Goal: Find specific page/section: Find specific page/section

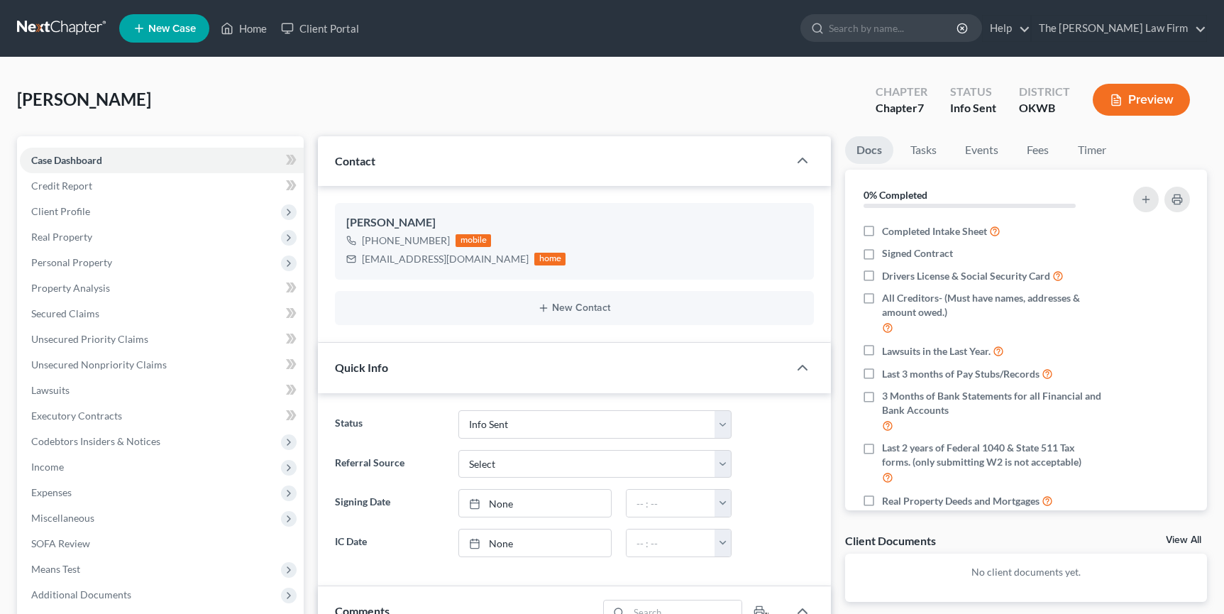
select select "3"
drag, startPoint x: 261, startPoint y: 24, endPoint x: 362, endPoint y: 48, distance: 103.6
click at [261, 24] on link "Home" at bounding box center [244, 29] width 60 height 26
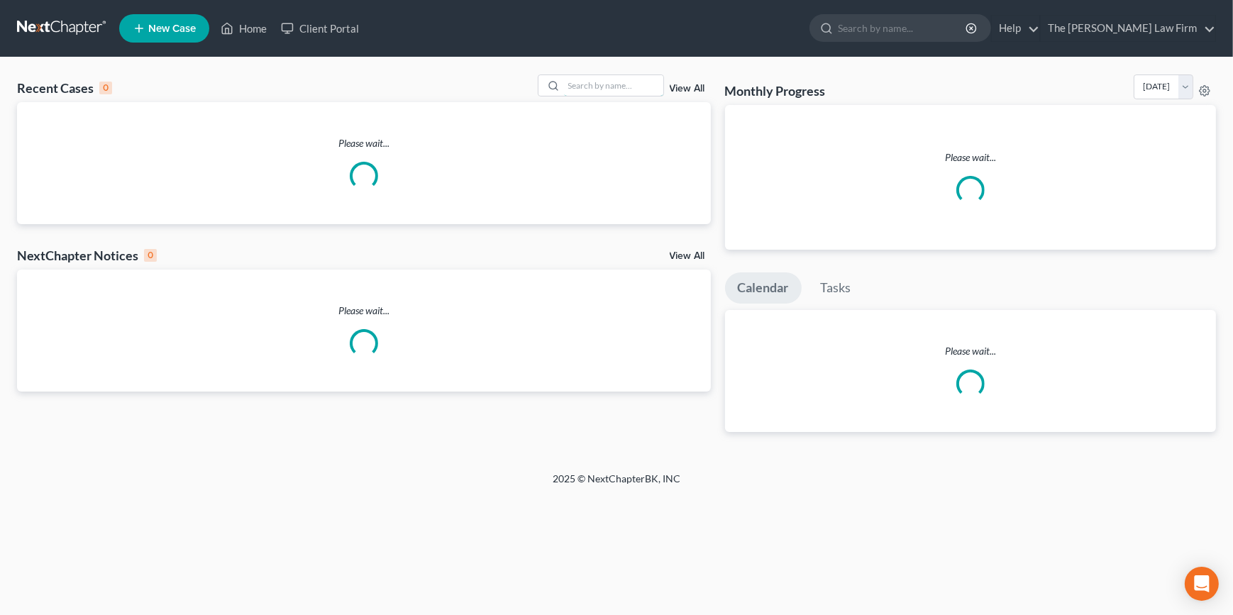
click at [623, 85] on input "search" at bounding box center [613, 85] width 99 height 21
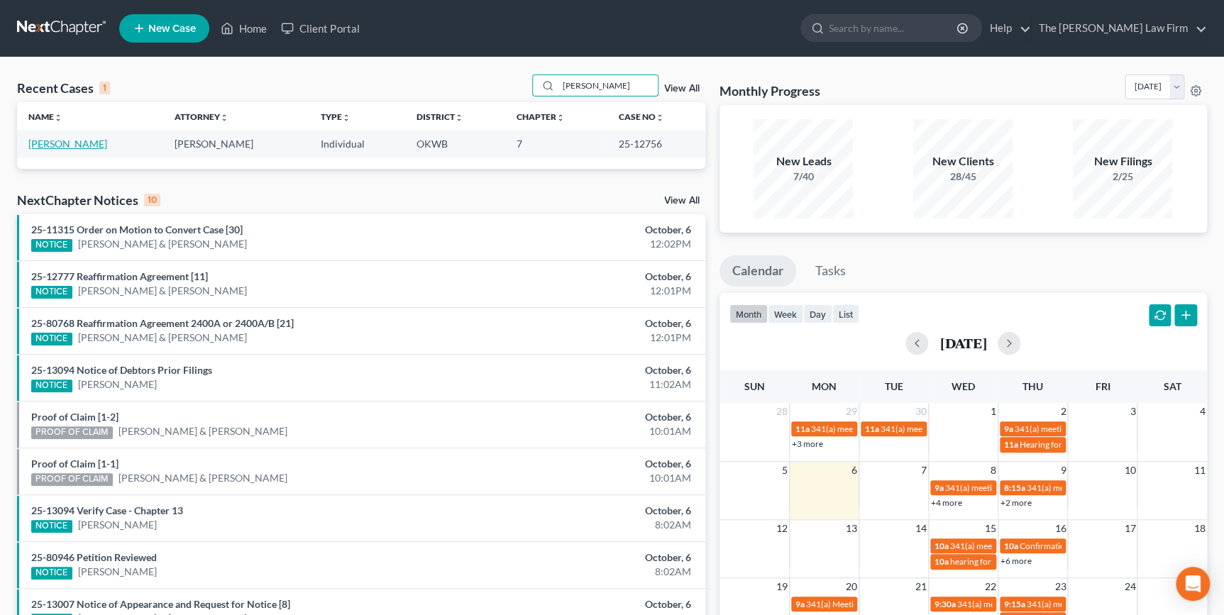
type input "[PERSON_NAME]"
click at [66, 138] on link "[PERSON_NAME]" at bounding box center [67, 144] width 79 height 12
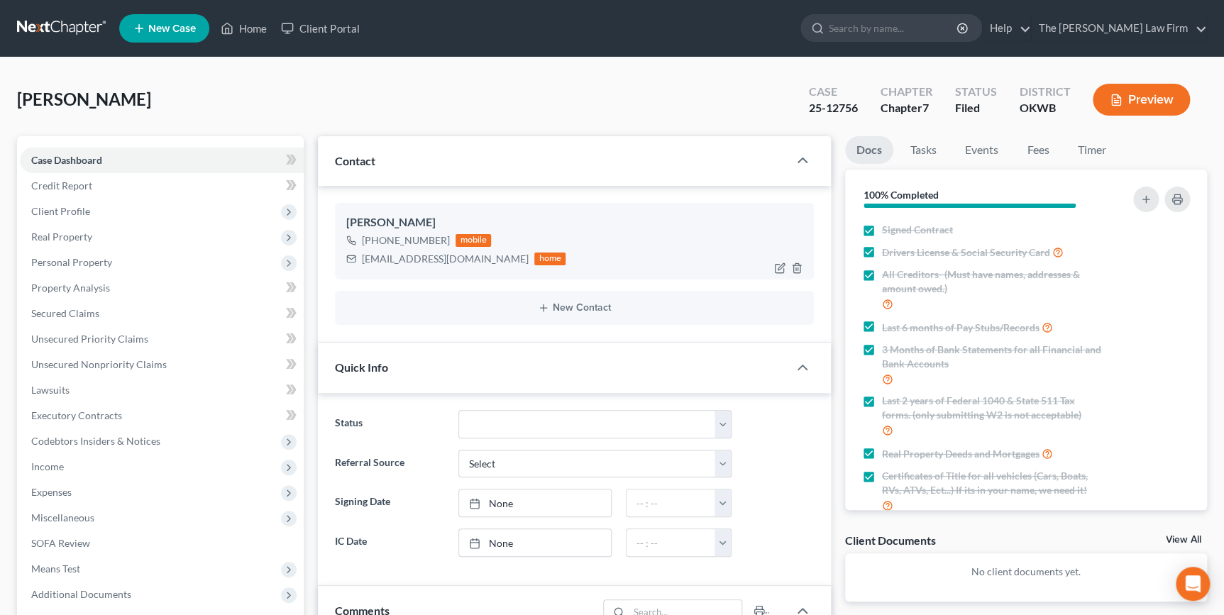
scroll to position [1034, 0]
drag, startPoint x: 437, startPoint y: 239, endPoint x: 363, endPoint y: 239, distance: 73.8
click at [363, 239] on div "[PHONE_NUMBER]" at bounding box center [406, 240] width 88 height 14
drag, startPoint x: 365, startPoint y: 239, endPoint x: 379, endPoint y: 241, distance: 13.6
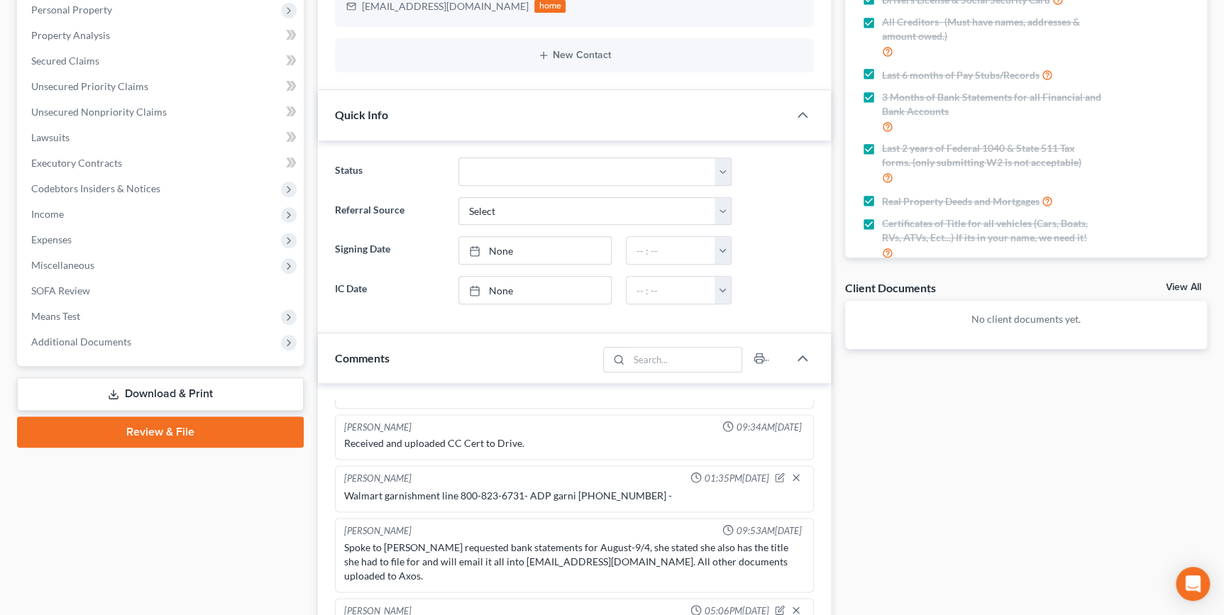
scroll to position [258, 0]
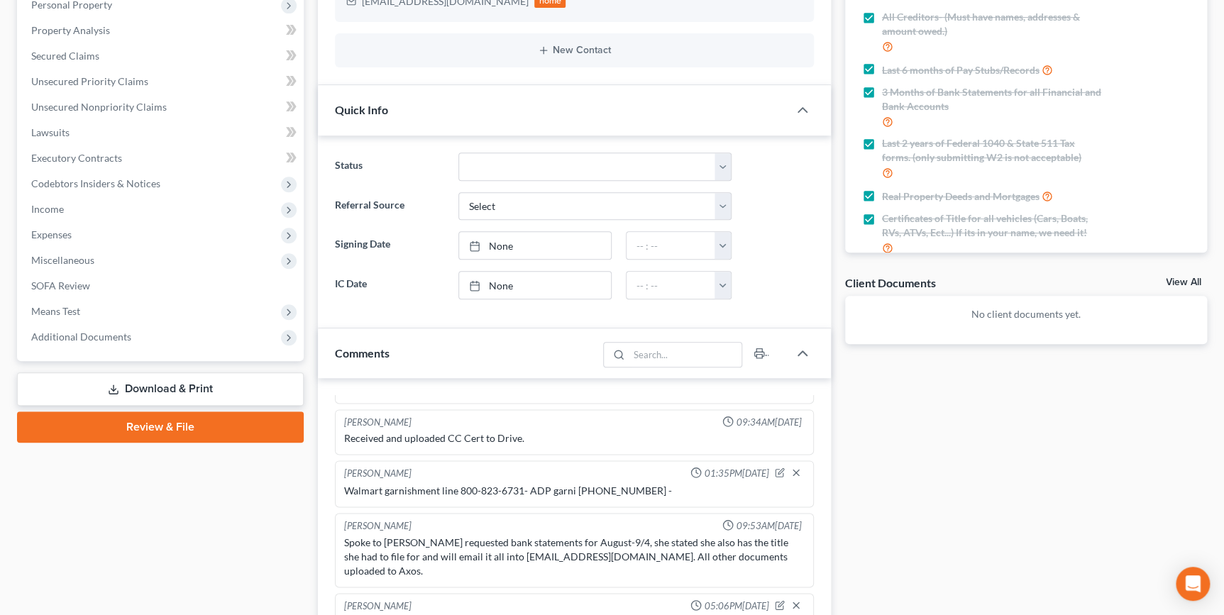
drag, startPoint x: 161, startPoint y: 333, endPoint x: 640, endPoint y: 392, distance: 482.5
click at [162, 333] on span "Additional Documents" at bounding box center [162, 337] width 284 height 26
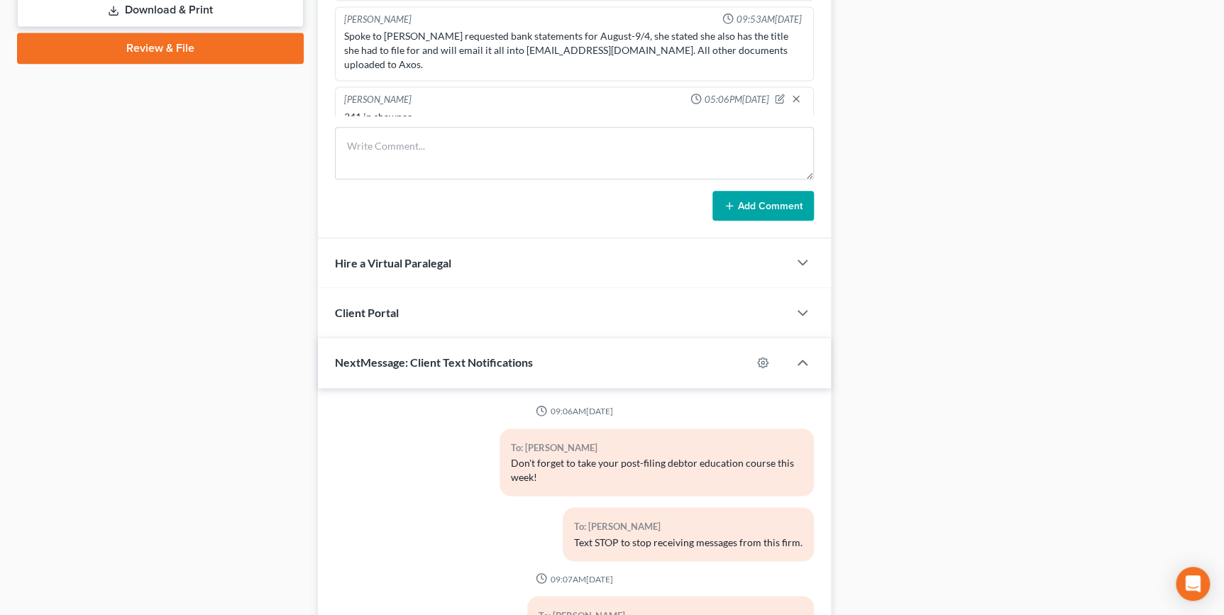
scroll to position [519, 0]
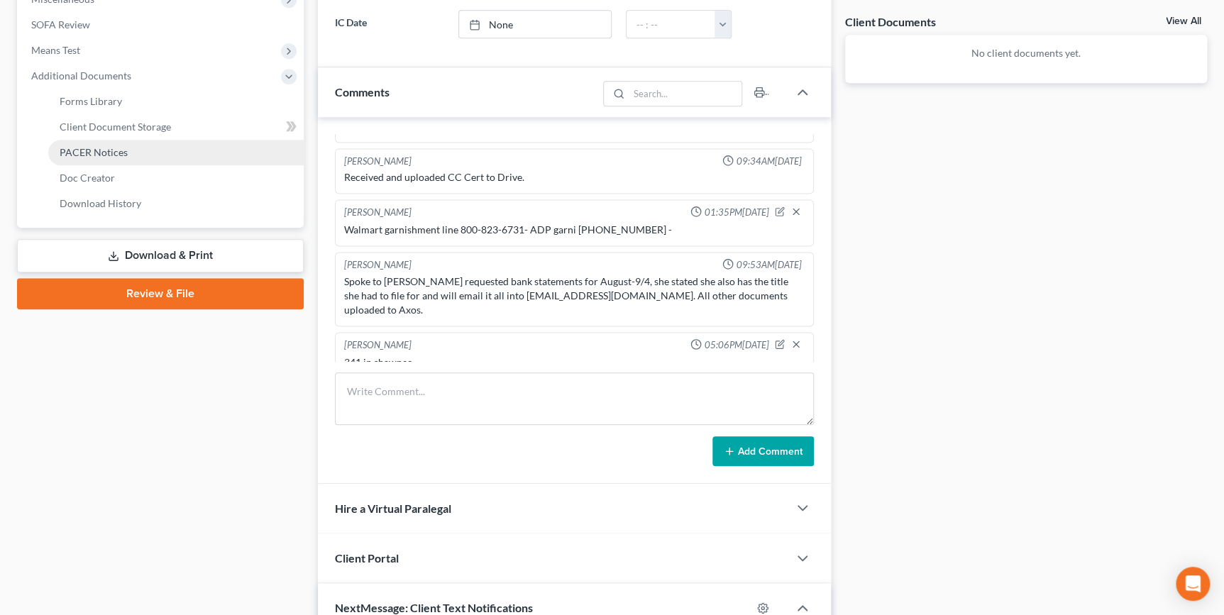
click at [175, 160] on link "PACER Notices" at bounding box center [175, 153] width 255 height 26
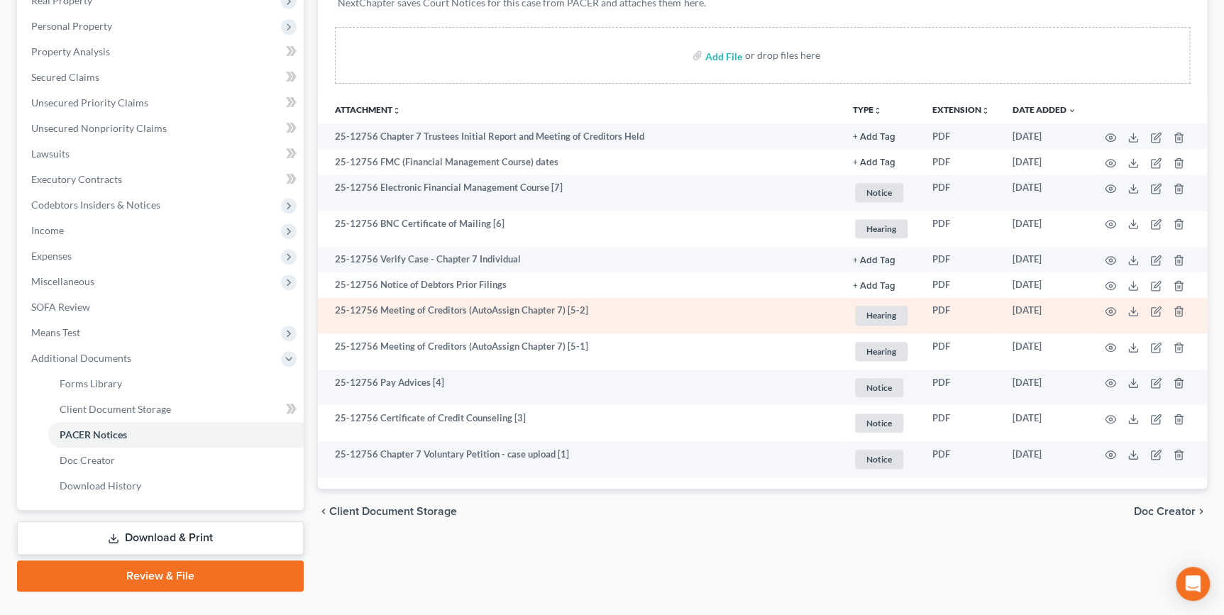
scroll to position [258, 0]
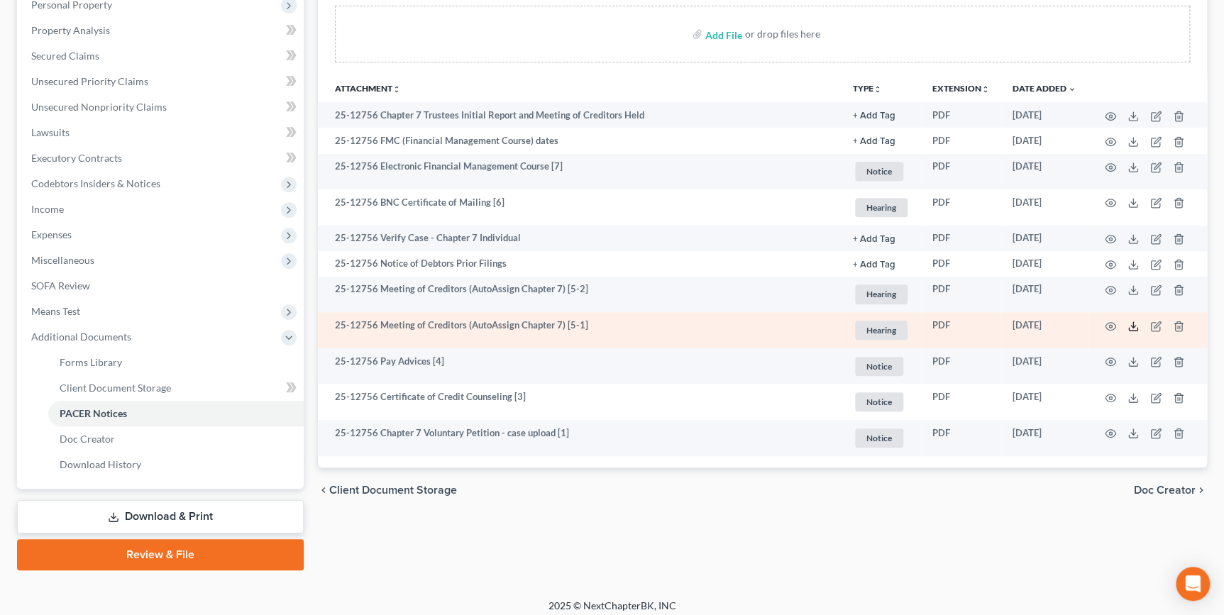
click at [1135, 325] on polyline at bounding box center [1133, 326] width 5 height 2
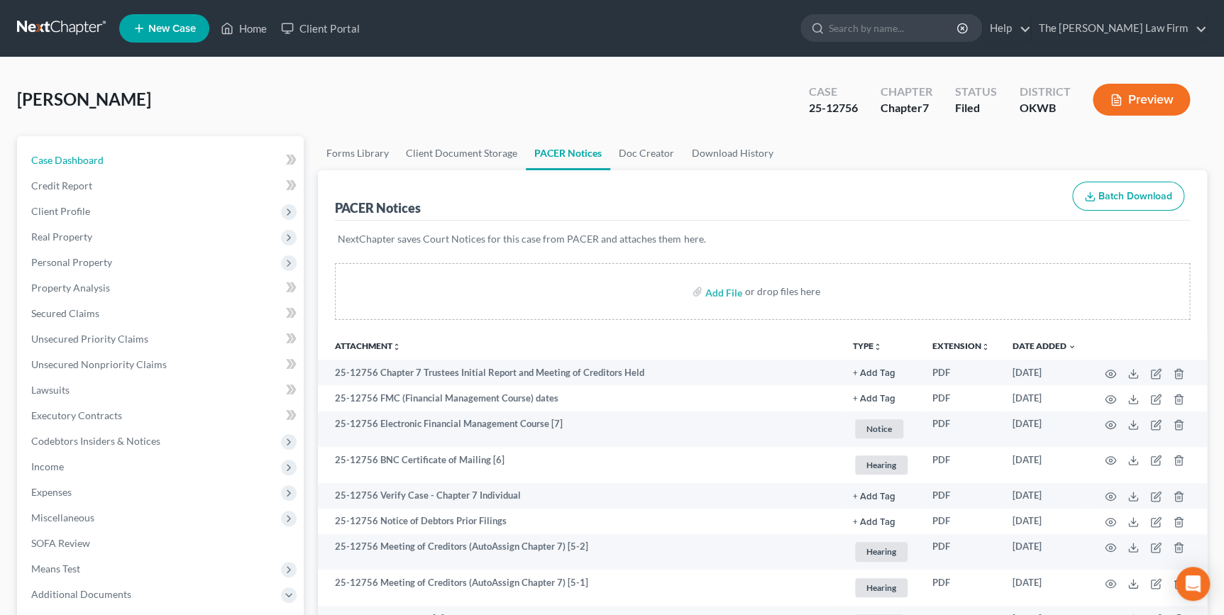
drag, startPoint x: 192, startPoint y: 158, endPoint x: 412, endPoint y: 192, distance: 221.9
click at [192, 158] on link "Case Dashboard" at bounding box center [162, 161] width 284 height 26
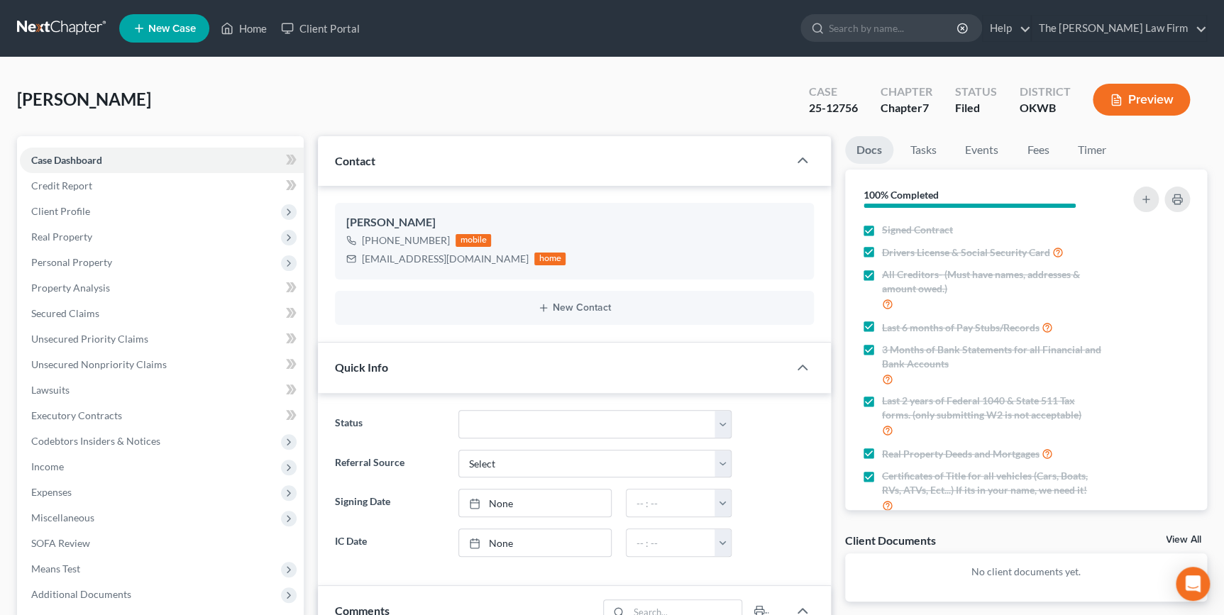
scroll to position [197, 0]
drag, startPoint x: 453, startPoint y: 260, endPoint x: 360, endPoint y: 263, distance: 93.7
click at [360, 263] on div "[EMAIL_ADDRESS][DOMAIN_NAME] home" at bounding box center [455, 259] width 219 height 18
drag, startPoint x: 369, startPoint y: 263, endPoint x: 381, endPoint y: 258, distance: 12.8
copy div "[EMAIL_ADDRESS][DOMAIN_NAME]"
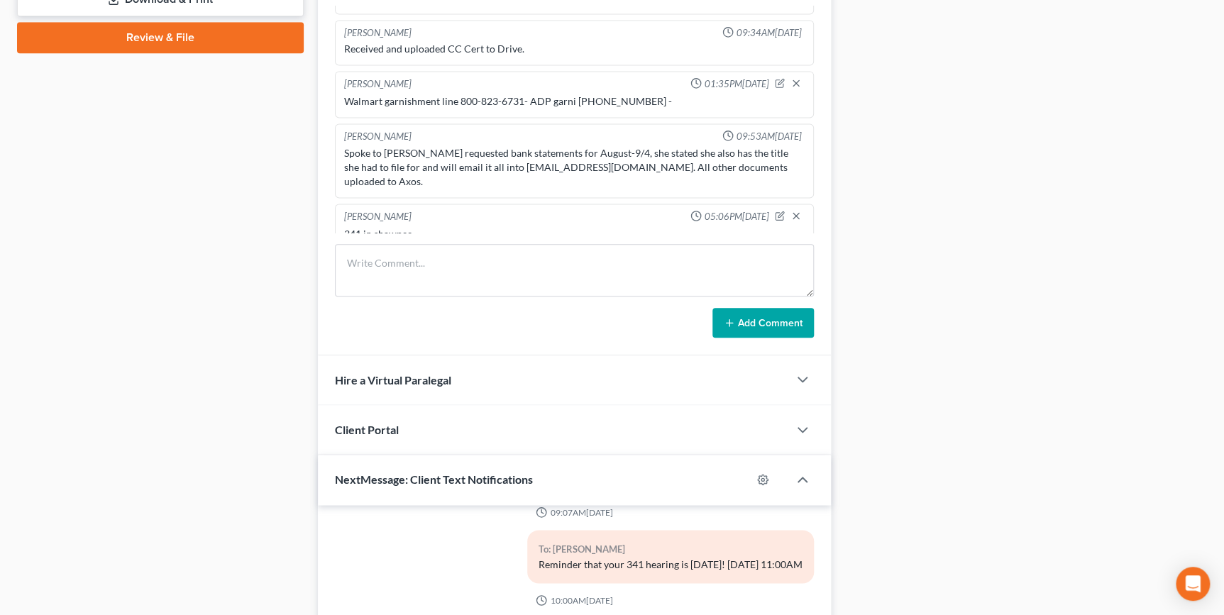
scroll to position [645, 0]
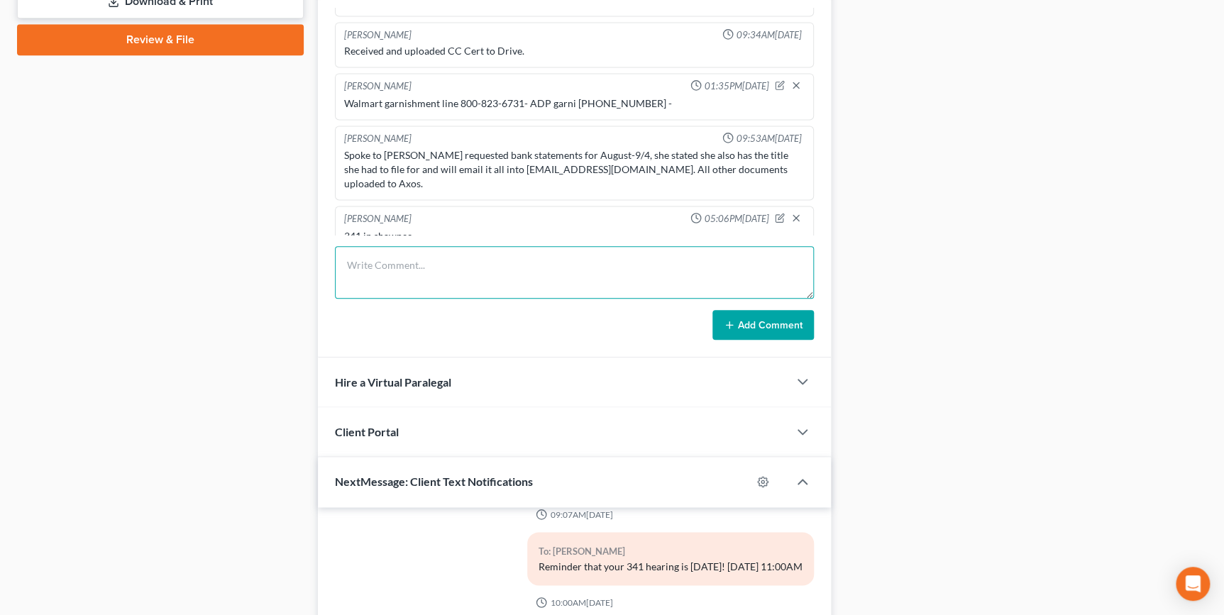
click at [430, 259] on textarea at bounding box center [574, 272] width 478 height 53
type textarea "T"
click at [421, 258] on textarea at bounding box center [574, 272] width 478 height 53
click at [417, 251] on textarea "Client would like to purchase a new car, notice of discharge not yet available.…" at bounding box center [574, 272] width 478 height 53
type textarea "Client would like to purchase a new car, notice of discharge not yet available.…"
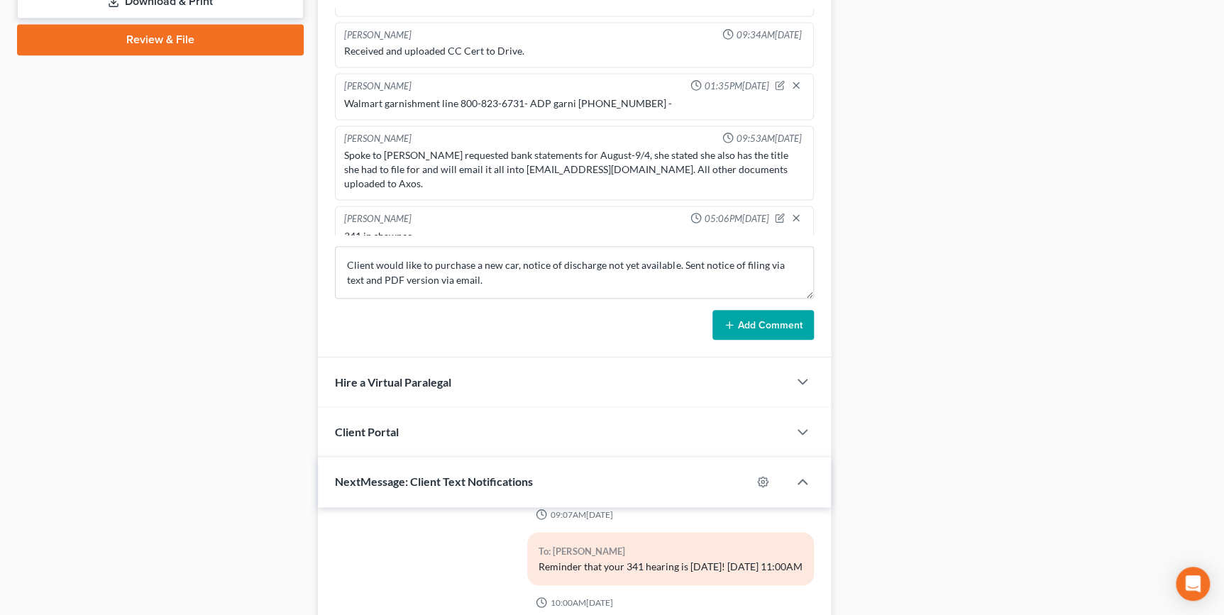
click at [790, 322] on button "Add Comment" at bounding box center [762, 325] width 101 height 30
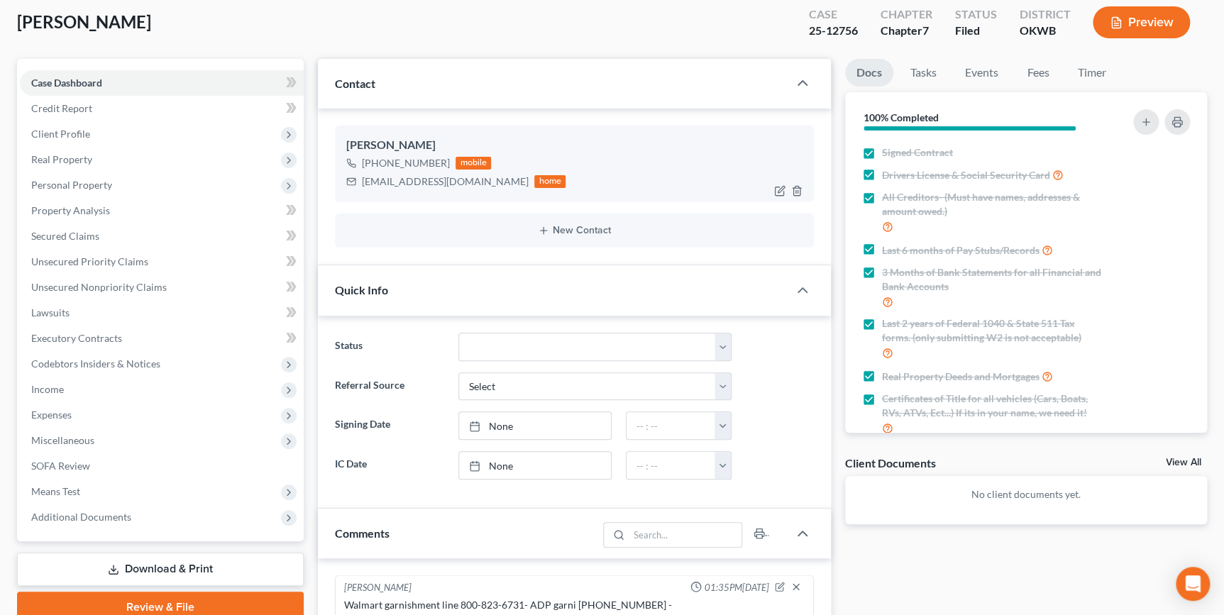
scroll to position [0, 0]
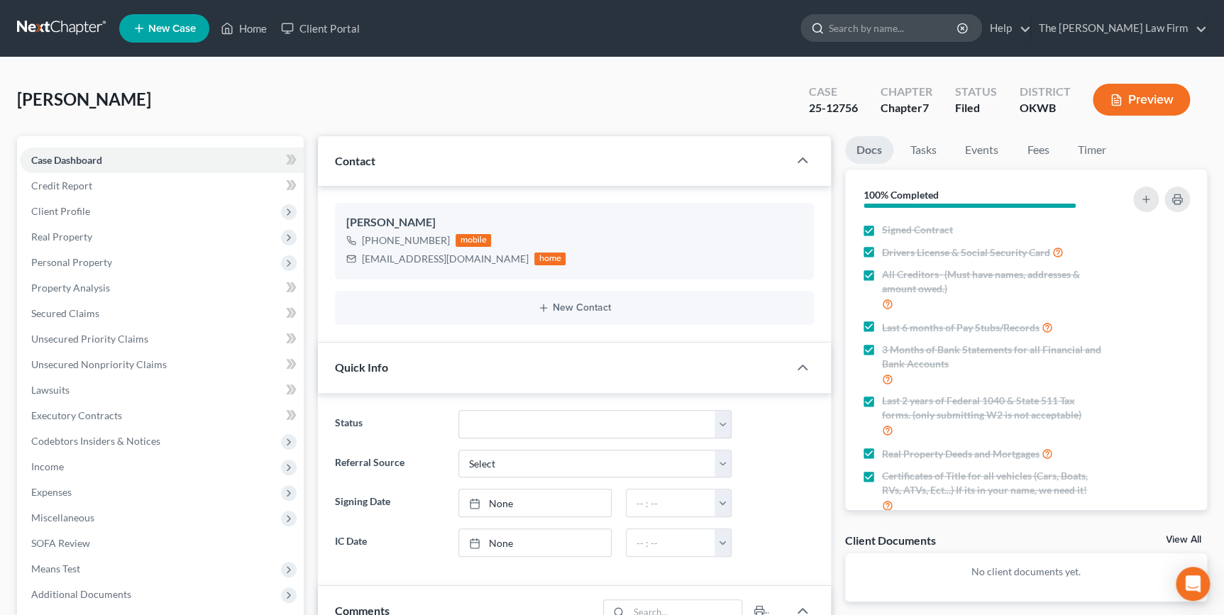
click at [931, 35] on input "search" at bounding box center [894, 28] width 130 height 26
type input "a"
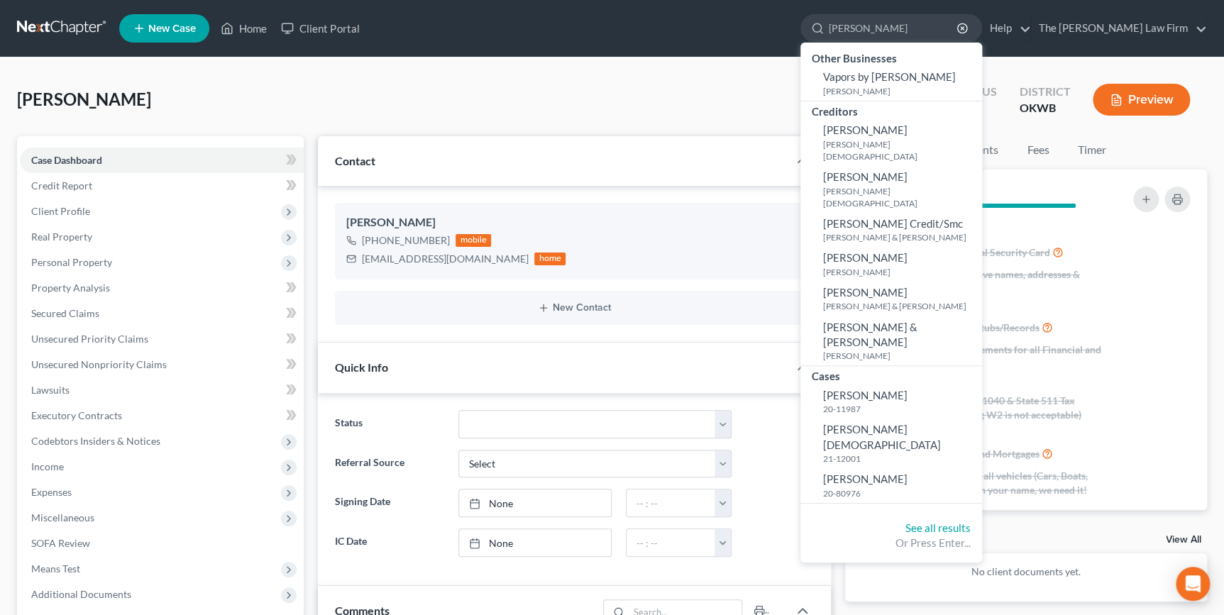
type input "[PERSON_NAME]"
click at [971, 522] on link "See all results" at bounding box center [937, 528] width 65 height 13
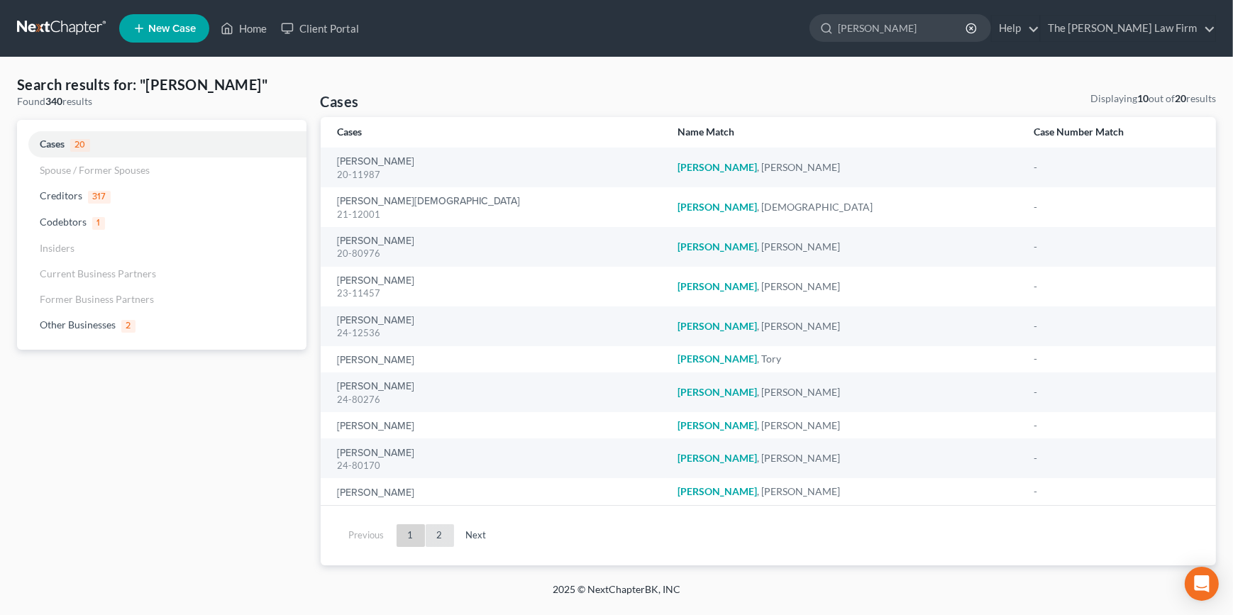
click at [431, 534] on link "2" at bounding box center [440, 535] width 28 height 23
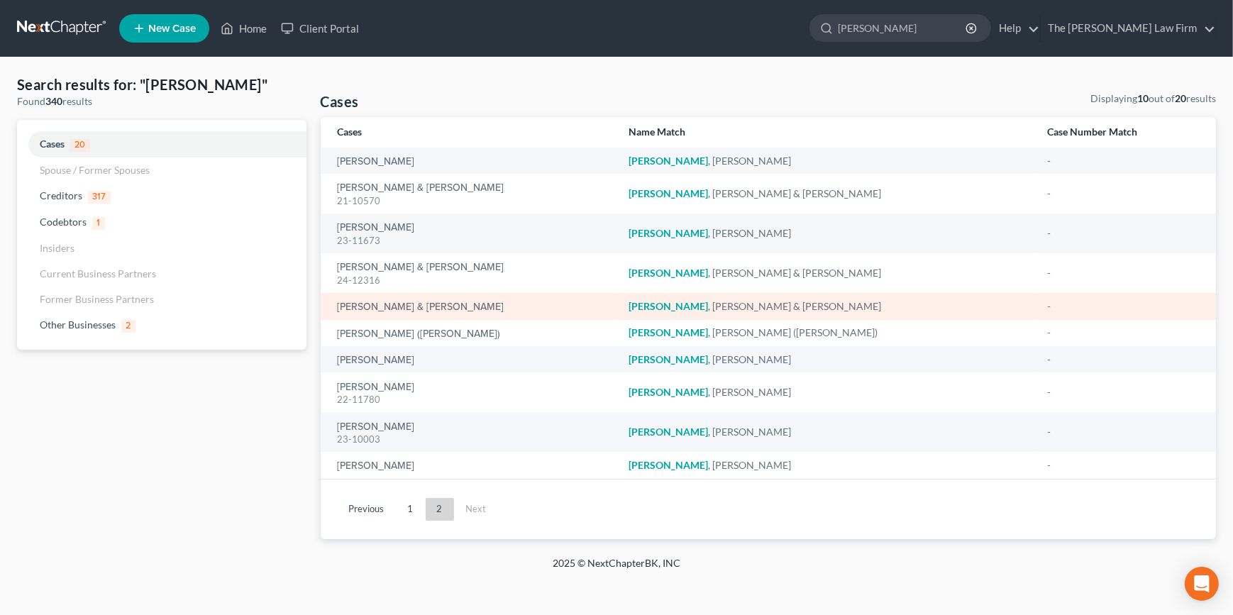
click at [440, 304] on div "[PERSON_NAME] & [PERSON_NAME]" at bounding box center [472, 306] width 268 height 14
click at [423, 307] on link "[PERSON_NAME] & [PERSON_NAME]" at bounding box center [421, 307] width 167 height 10
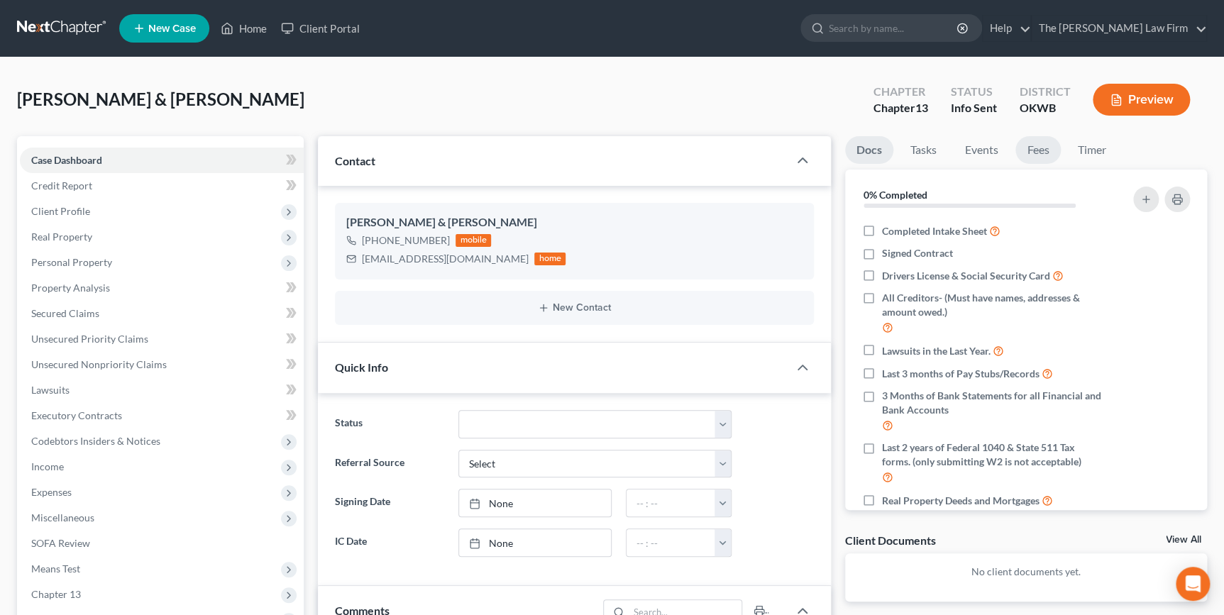
click at [1043, 148] on link "Fees" at bounding box center [1037, 150] width 45 height 28
